Goal: Task Accomplishment & Management: Manage account settings

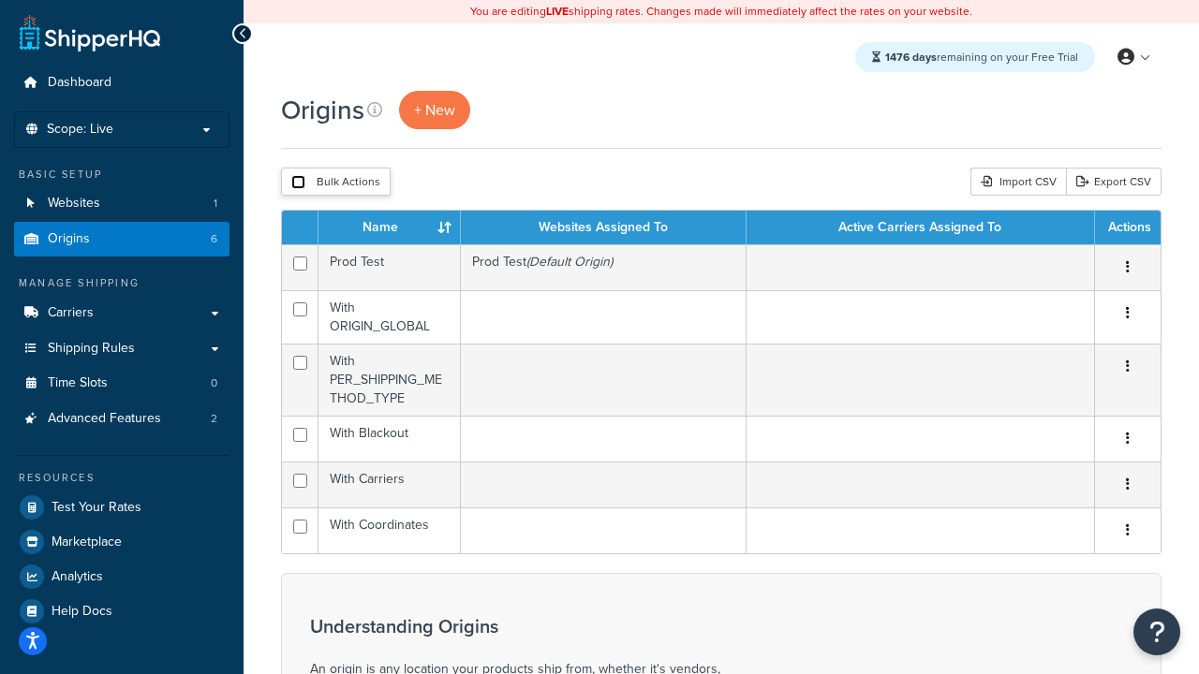
click at [298, 183] on input "checkbox" at bounding box center [298, 182] width 14 height 14
checkbox input "true"
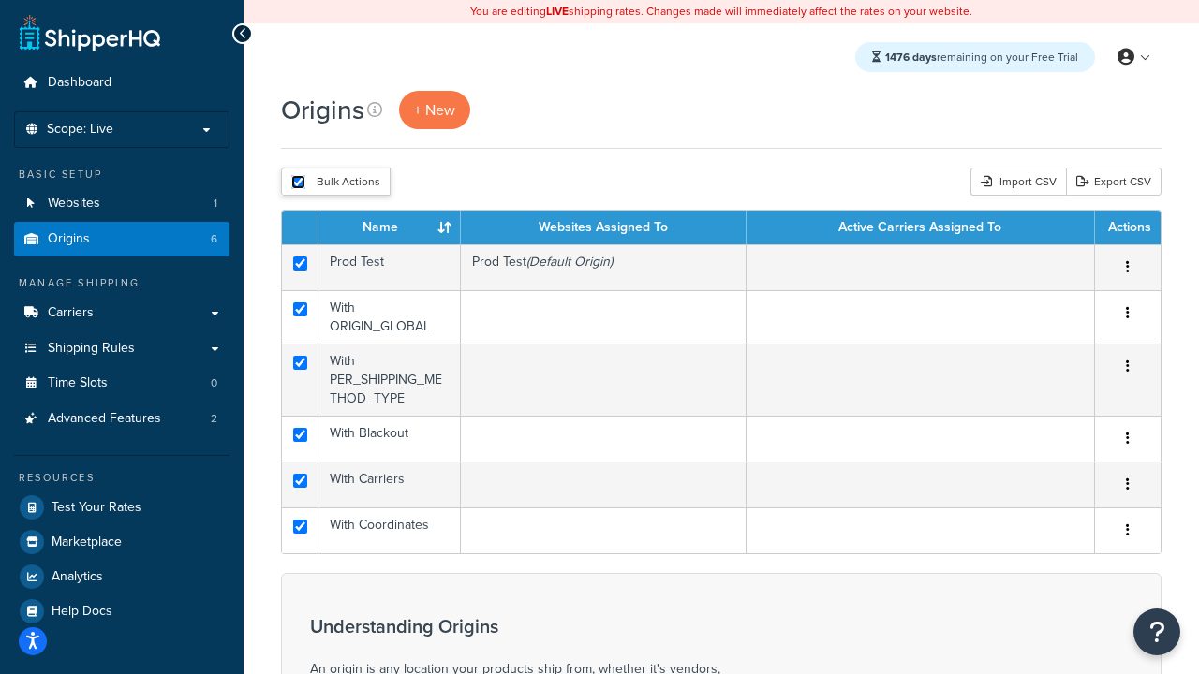
checkbox input "true"
click at [0, 0] on button "Delete" at bounding box center [0, 0] width 0 height 0
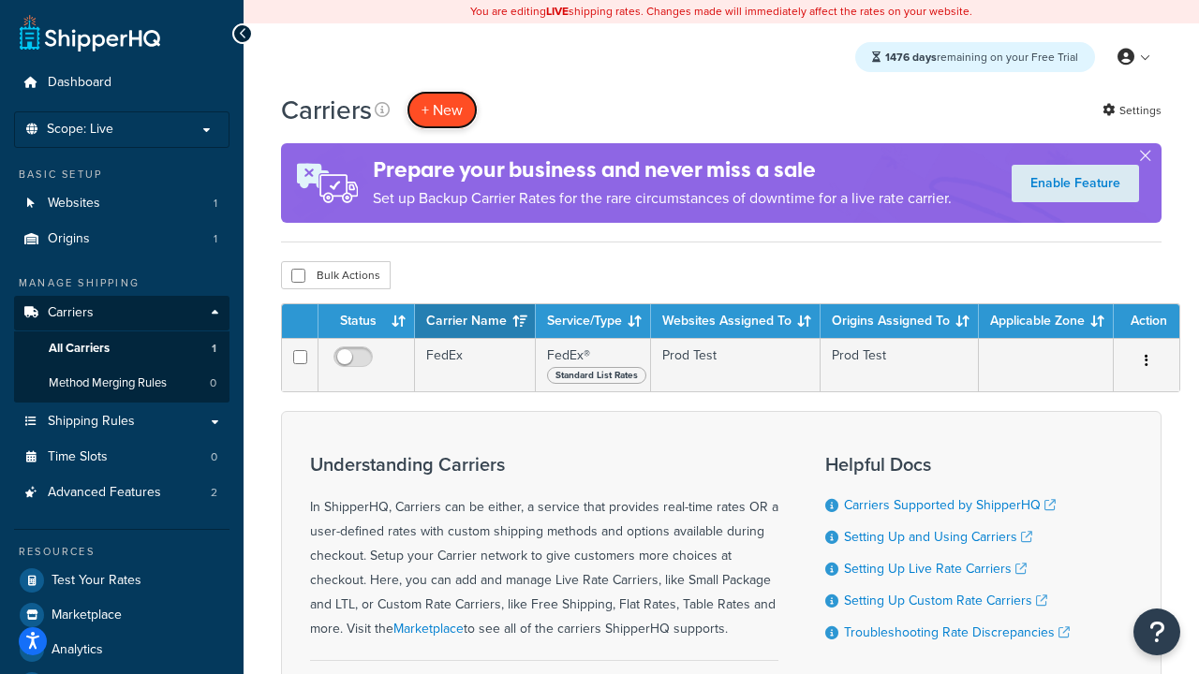
click at [442, 110] on button "+ New" at bounding box center [442, 110] width 71 height 38
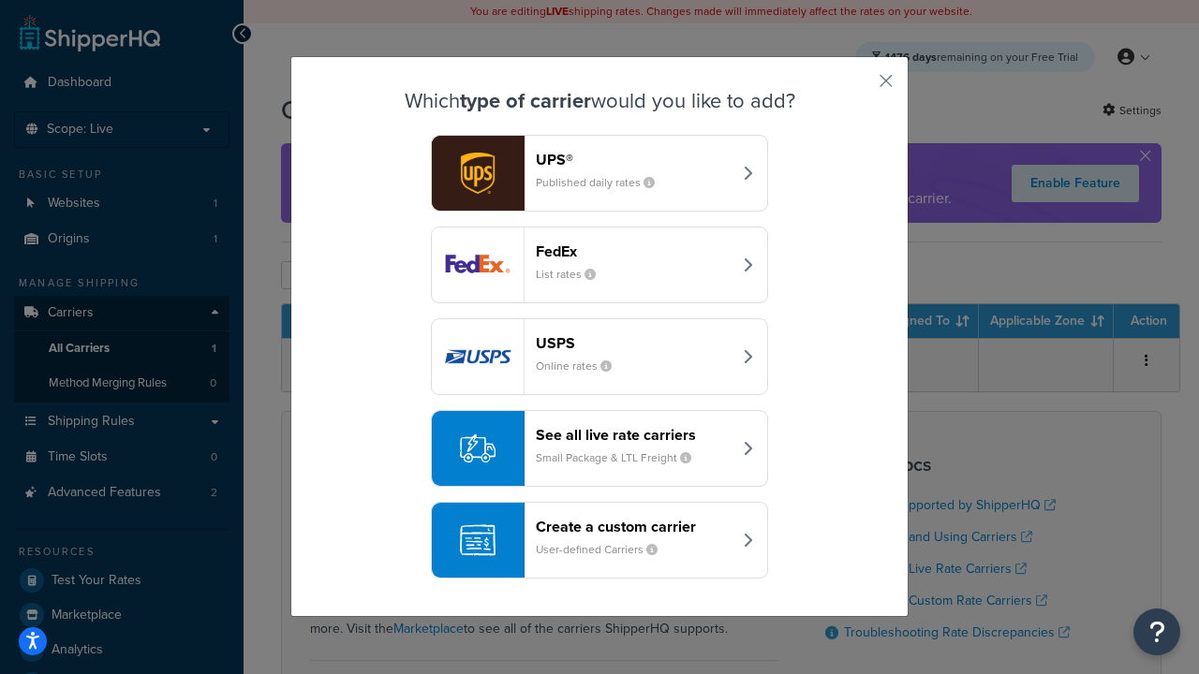
click at [599, 265] on div "FedEx List rates" at bounding box center [634, 265] width 196 height 45
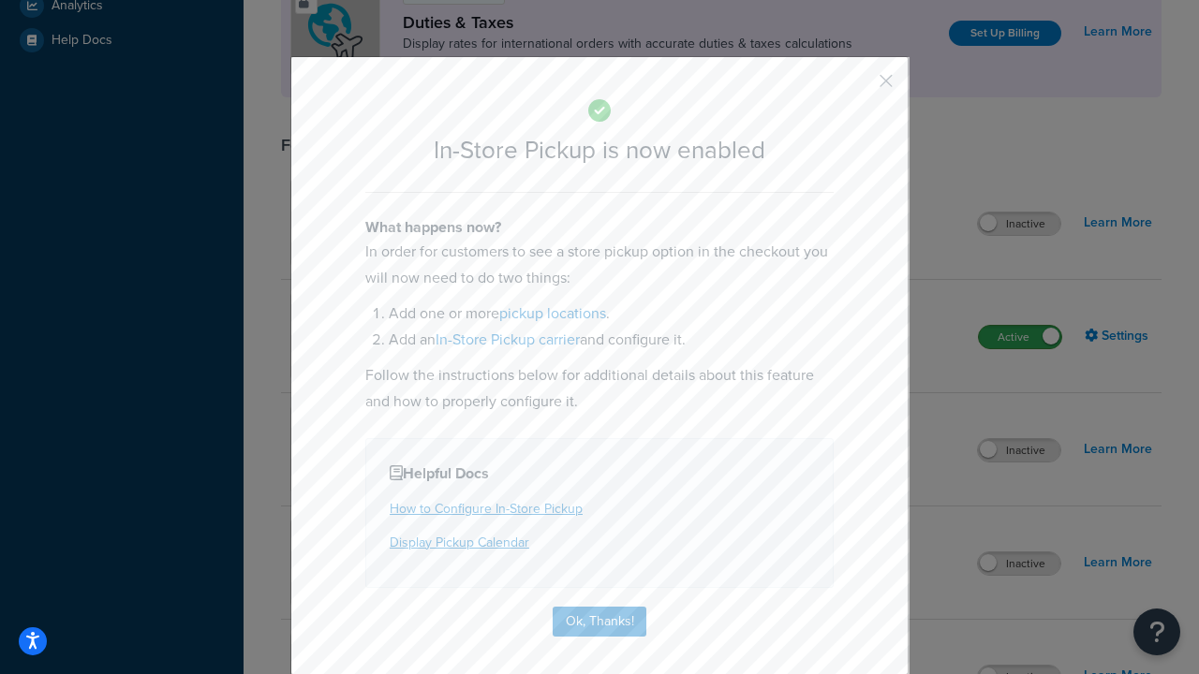
scroll to position [643, 0]
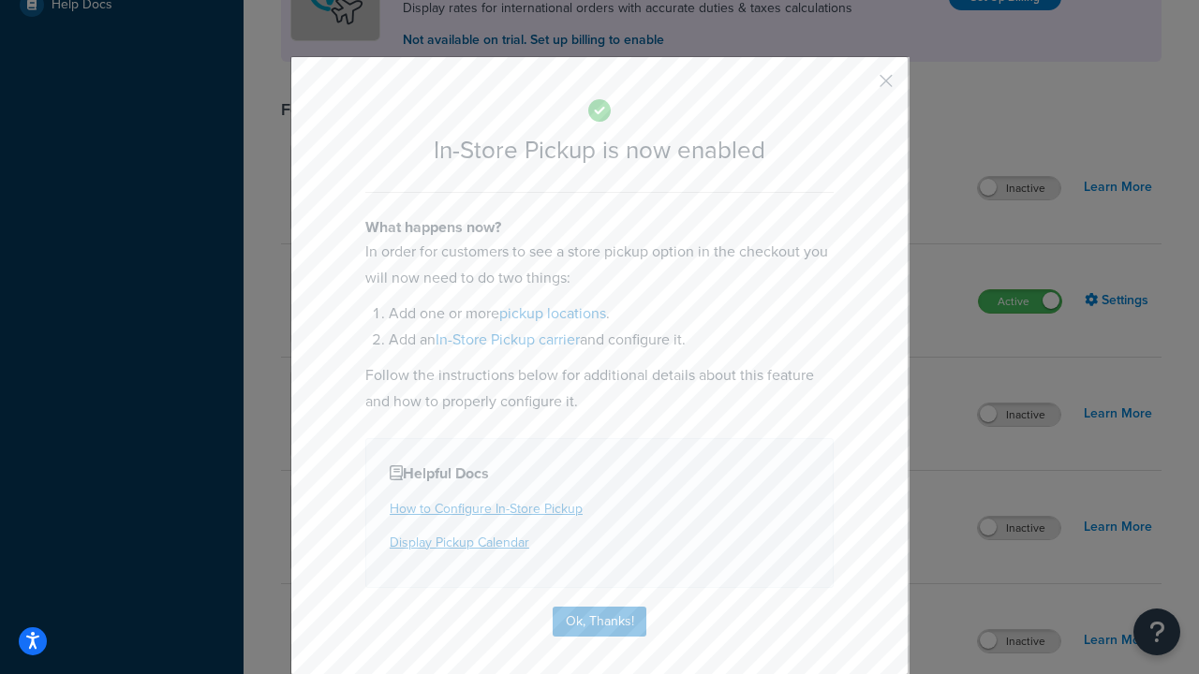
click at [858, 87] on button "button" at bounding box center [858, 87] width 5 height 5
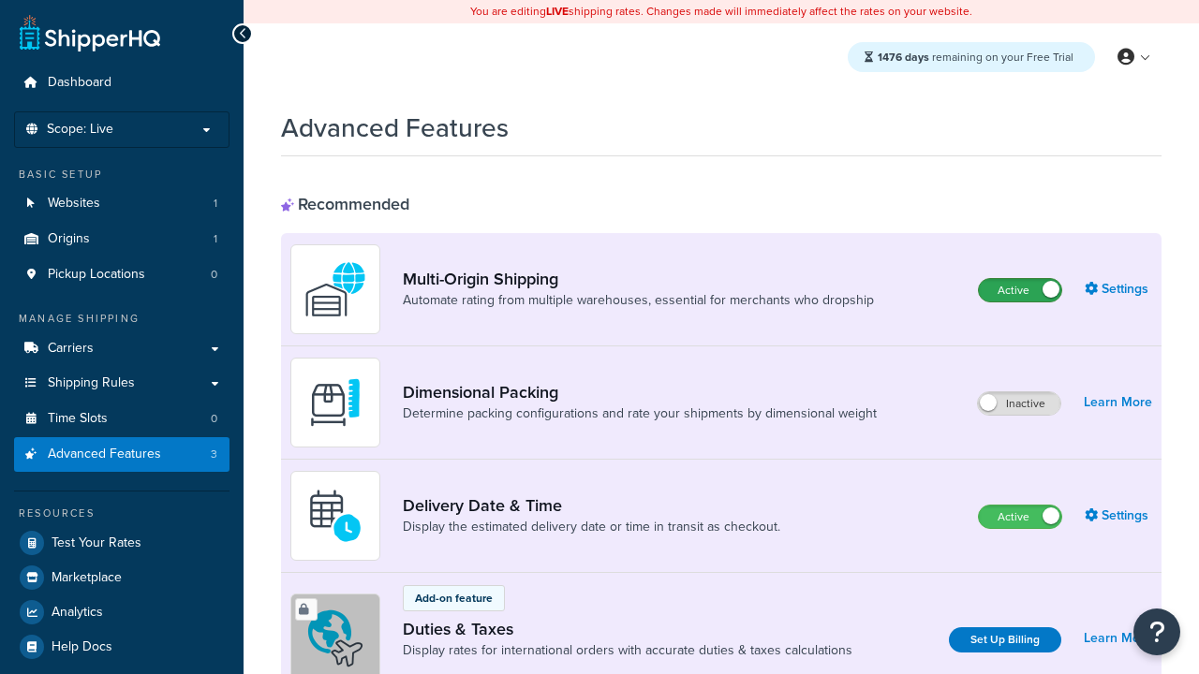
click at [1020, 290] on label "Active" at bounding box center [1020, 290] width 82 height 22
click at [1020, 517] on label "Active" at bounding box center [1020, 517] width 82 height 22
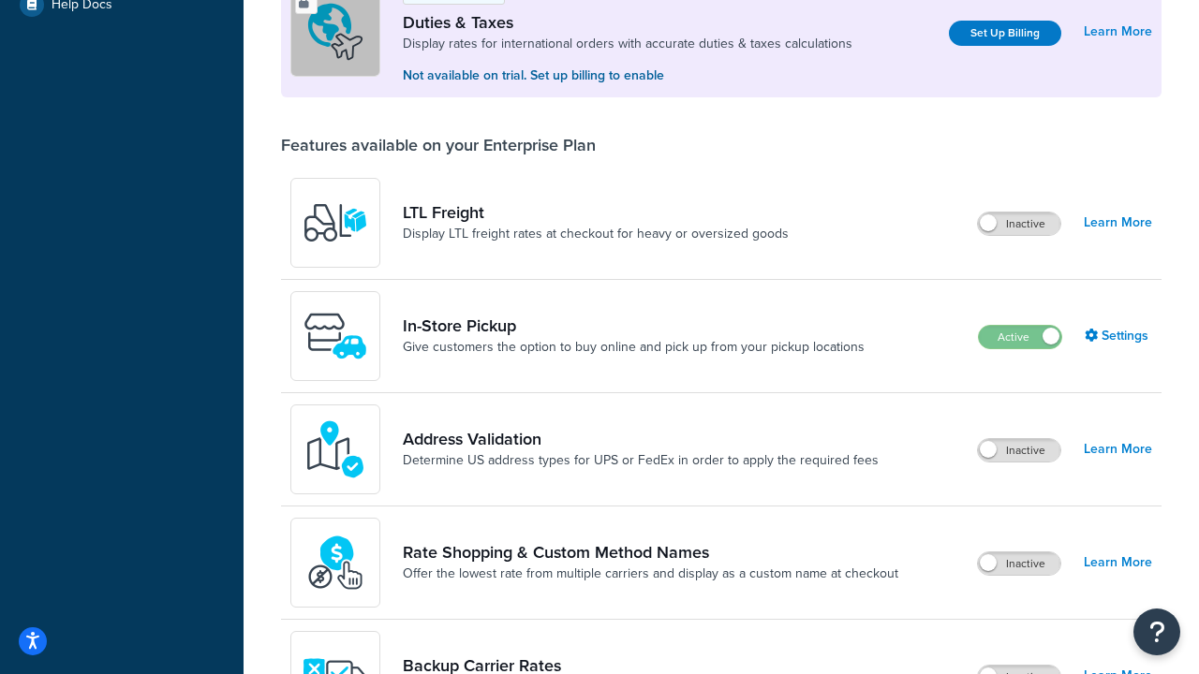
scroll to position [571, 0]
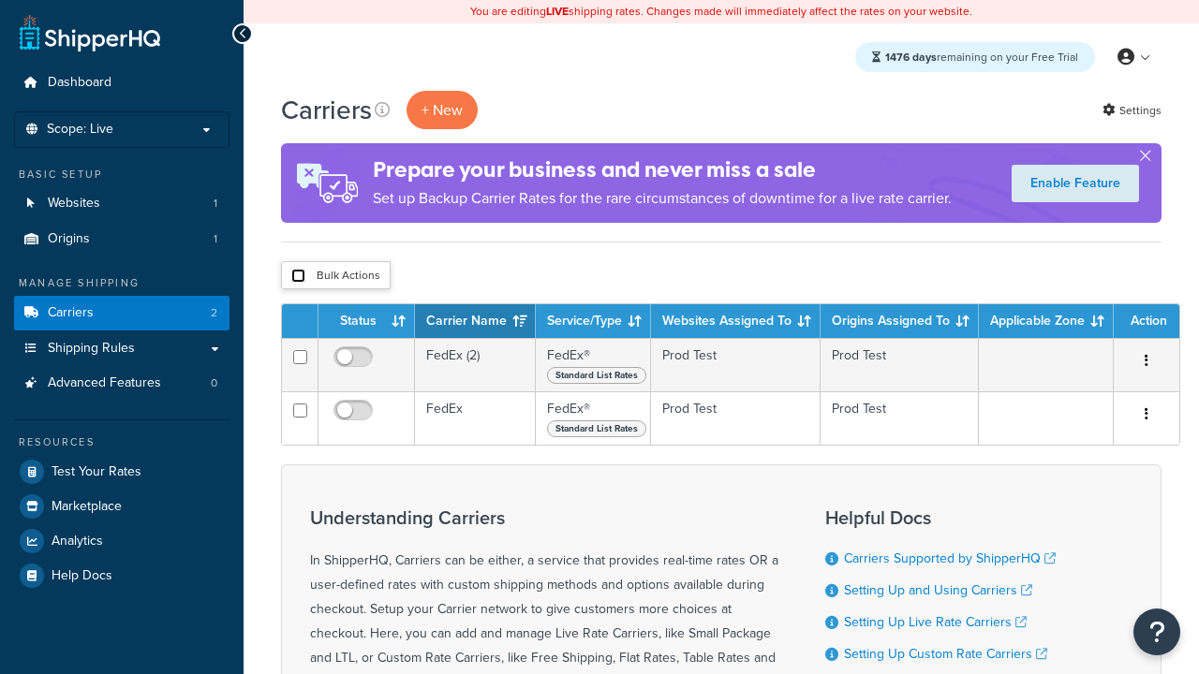
click at [298, 276] on input "checkbox" at bounding box center [298, 276] width 14 height 14
checkbox input "true"
click at [0, 0] on button "Delete" at bounding box center [0, 0] width 0 height 0
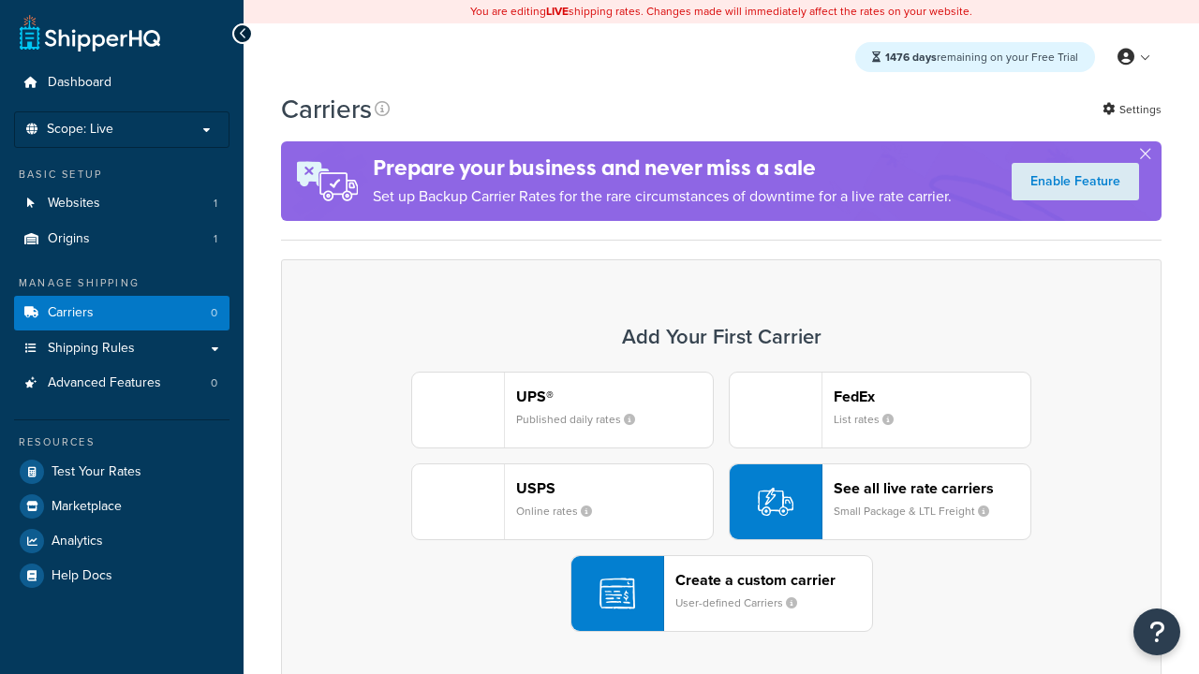
click at [721, 502] on div "UPS® Published daily rates FedEx List rates USPS Online rates See all live rate…" at bounding box center [721, 502] width 841 height 260
click at [932, 396] on header "FedEx" at bounding box center [932, 397] width 197 height 18
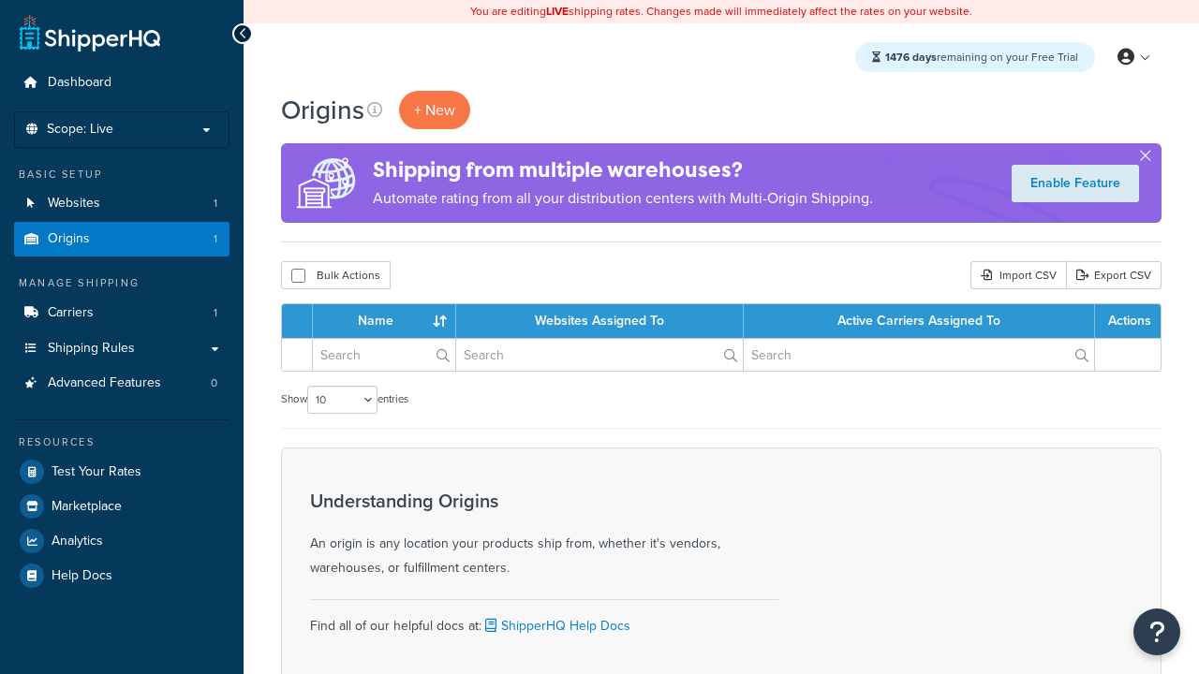
click at [389, 322] on th "Name" at bounding box center [384, 321] width 143 height 34
click at [603, 322] on th "Websites Assigned To" at bounding box center [600, 321] width 288 height 34
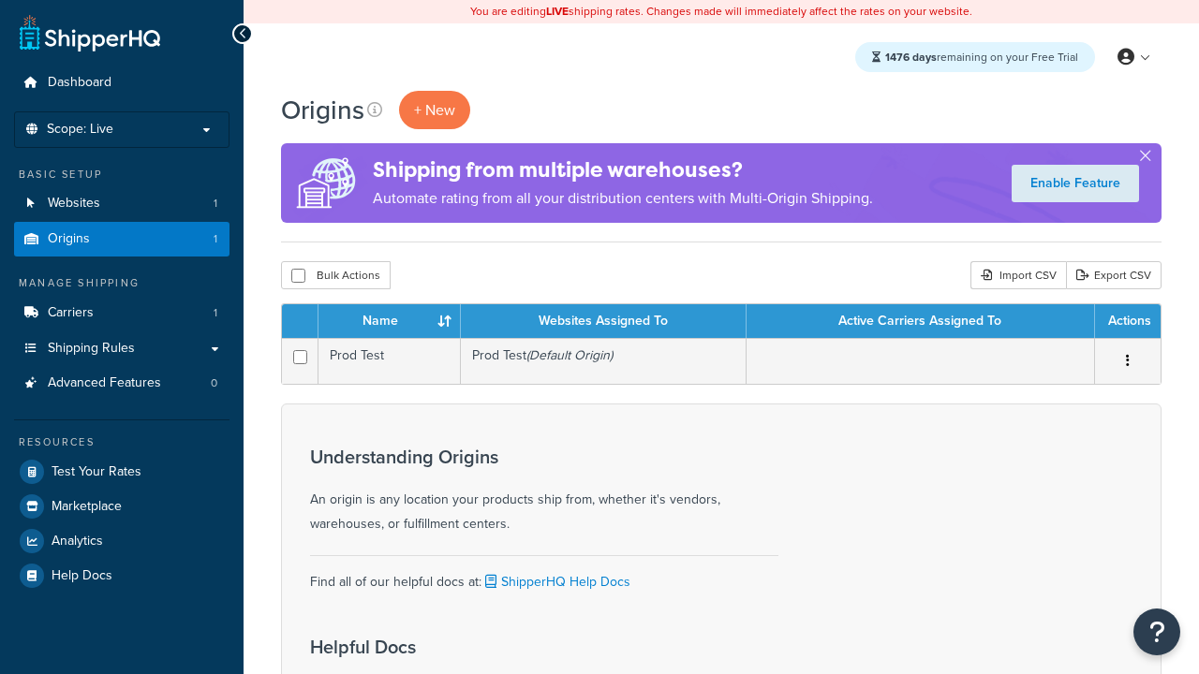
click at [603, 322] on th "Websites Assigned To" at bounding box center [604, 321] width 286 height 34
click at [920, 322] on th "Active Carriers Assigned To" at bounding box center [921, 321] width 348 height 34
click at [1127, 322] on th "Actions" at bounding box center [1128, 321] width 66 height 34
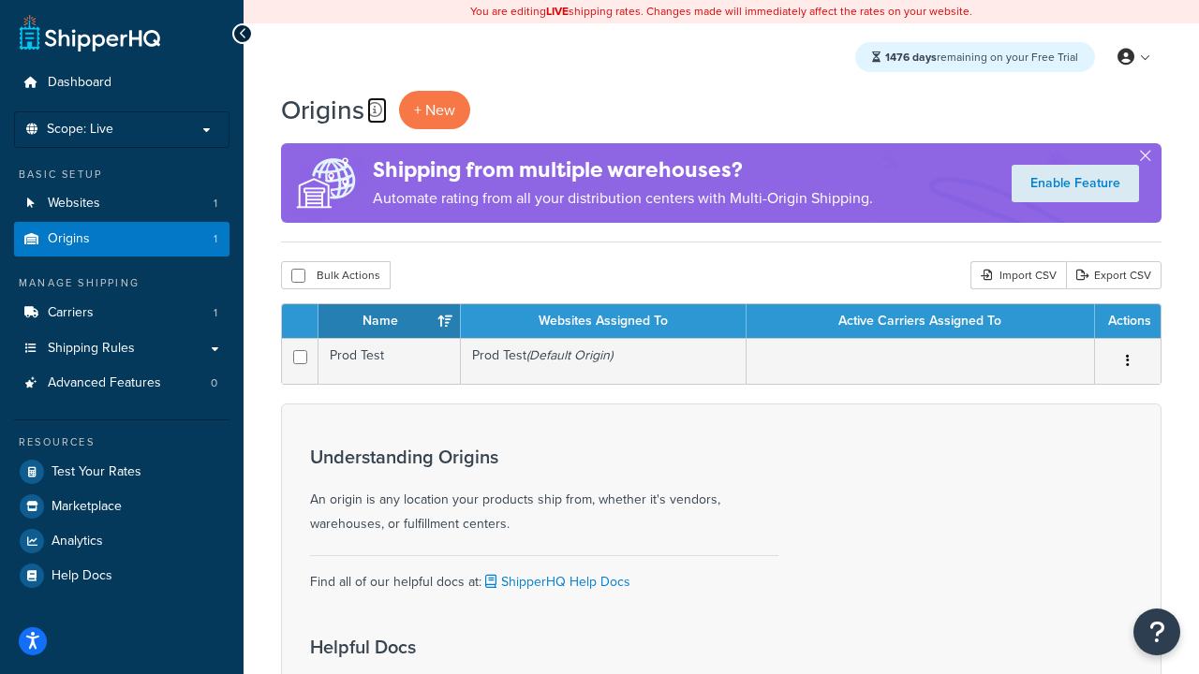
click at [375, 110] on icon at bounding box center [374, 109] width 15 height 15
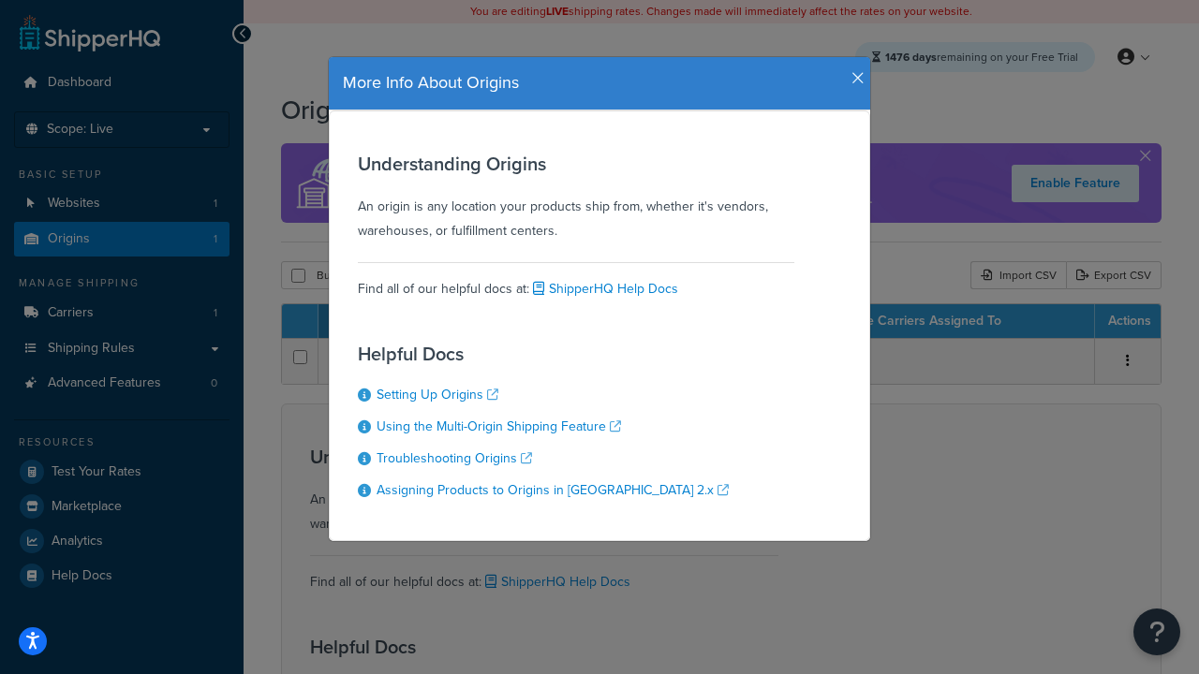
click at [853, 71] on icon "button" at bounding box center [857, 78] width 13 height 17
